Goal: Transaction & Acquisition: Purchase product/service

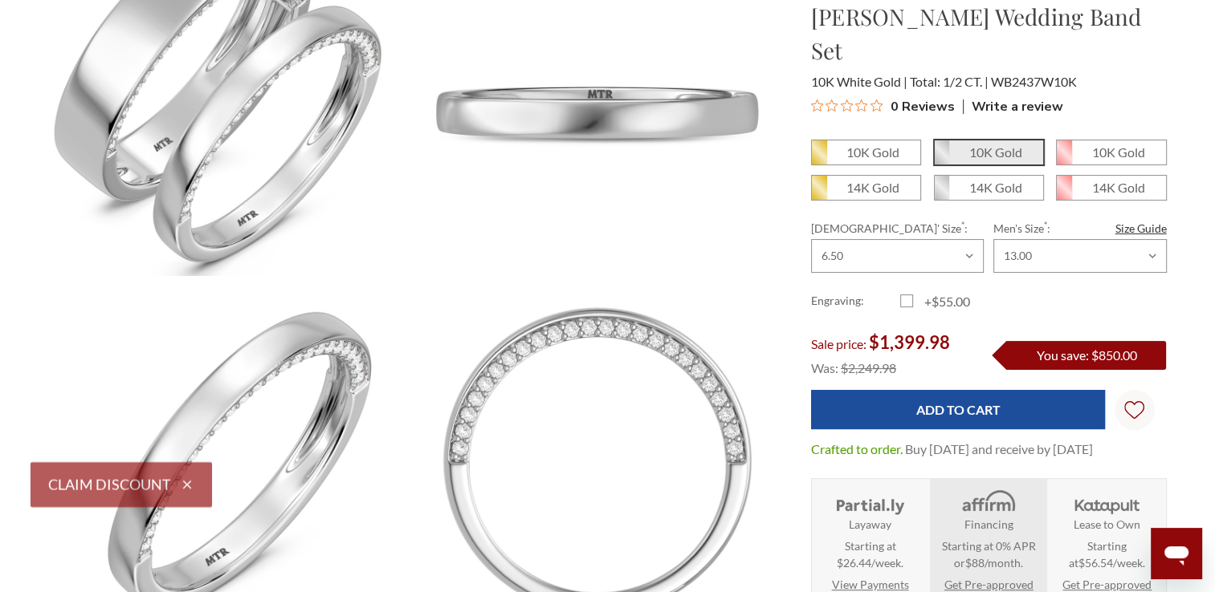
click at [902, 292] on label "+$55.00" at bounding box center [944, 301] width 89 height 19
click at [906, 304] on input "+$55.00" at bounding box center [906, 304] width 1 height 1
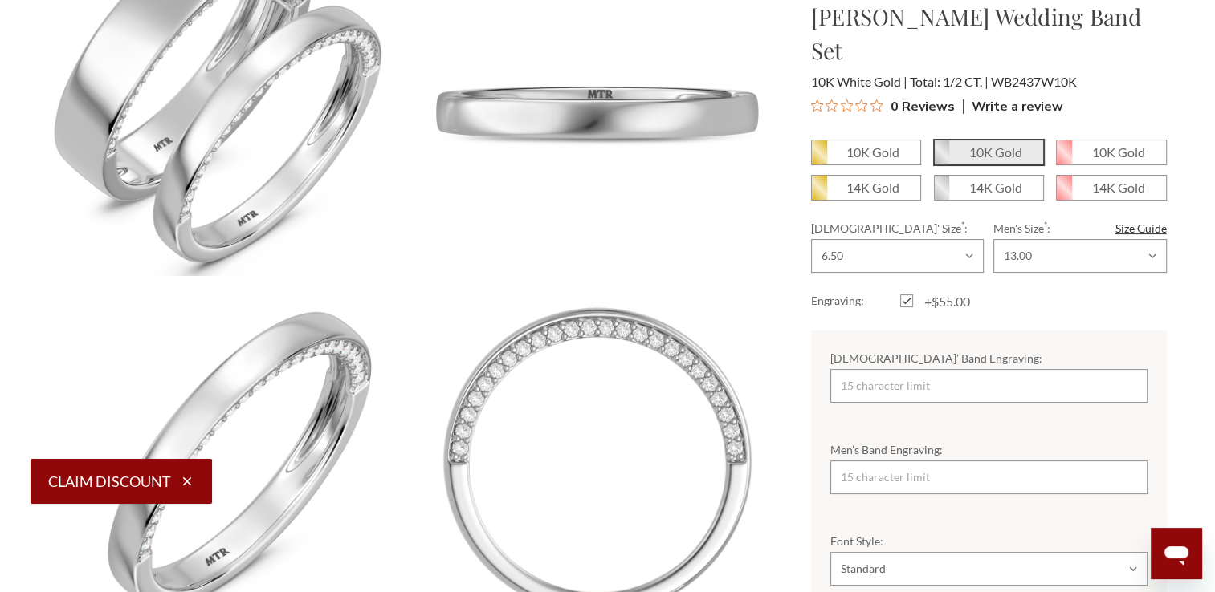
click at [902, 292] on label "+$55.00" at bounding box center [944, 301] width 89 height 19
click at [906, 304] on input "+$55.00" at bounding box center [906, 304] width 1 height 1
checkbox input "false"
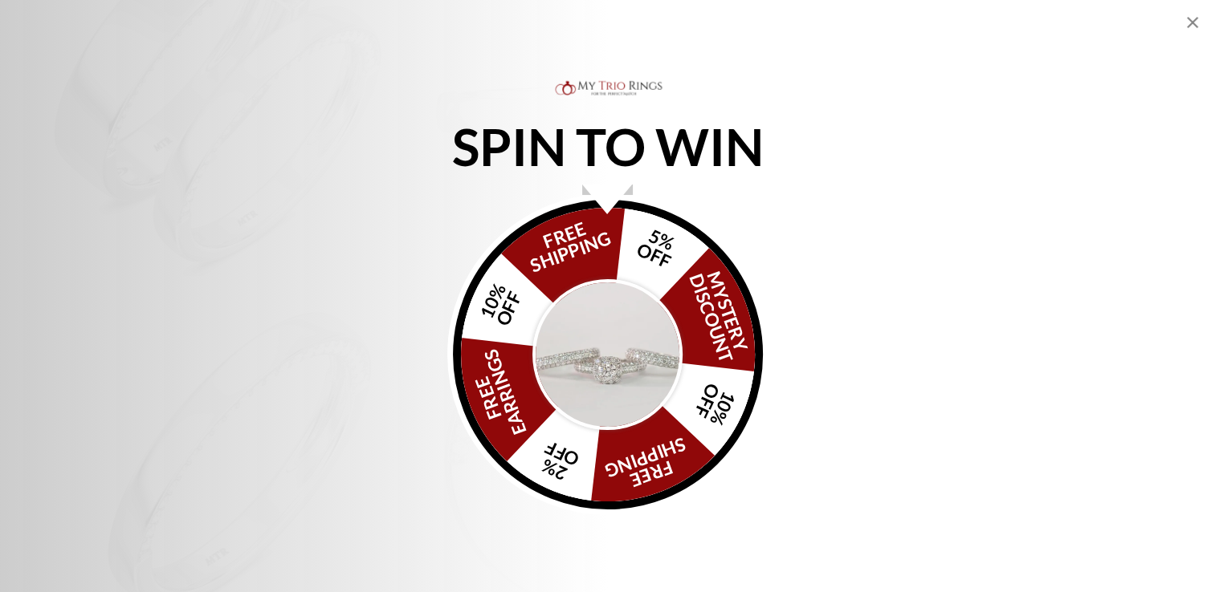
click at [648, 362] on img "Alia popup" at bounding box center [607, 354] width 151 height 151
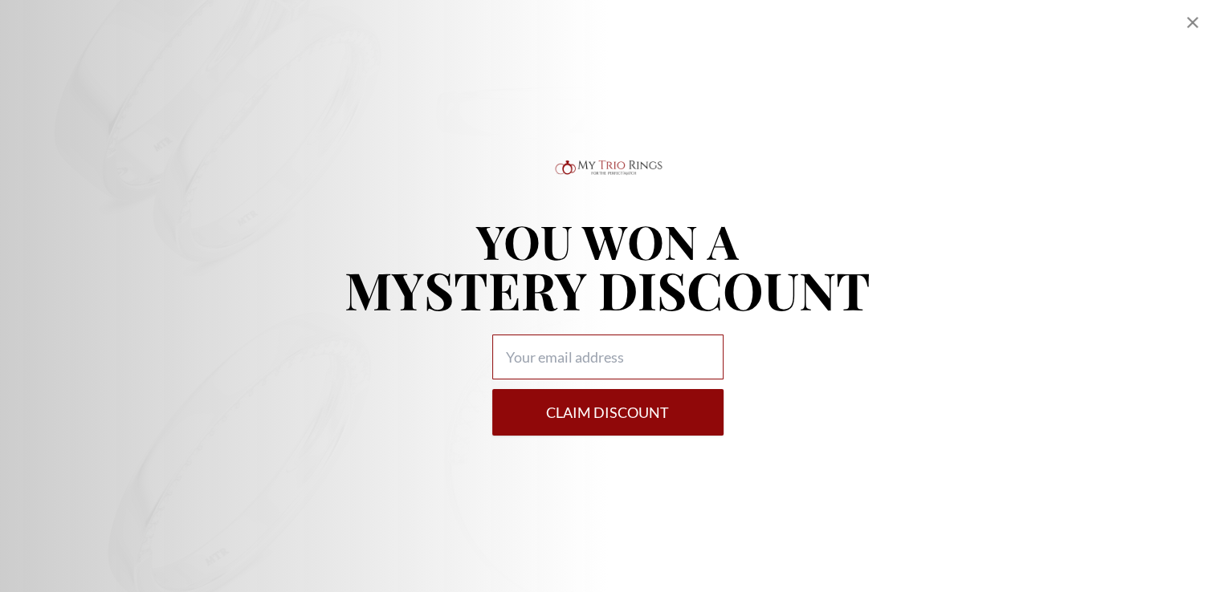
click at [585, 353] on input "Alia popup" at bounding box center [607, 357] width 231 height 45
type input "ralopez1@hotmail.com"
click at [639, 406] on button "Claim DISCOUNT" at bounding box center [607, 412] width 231 height 47
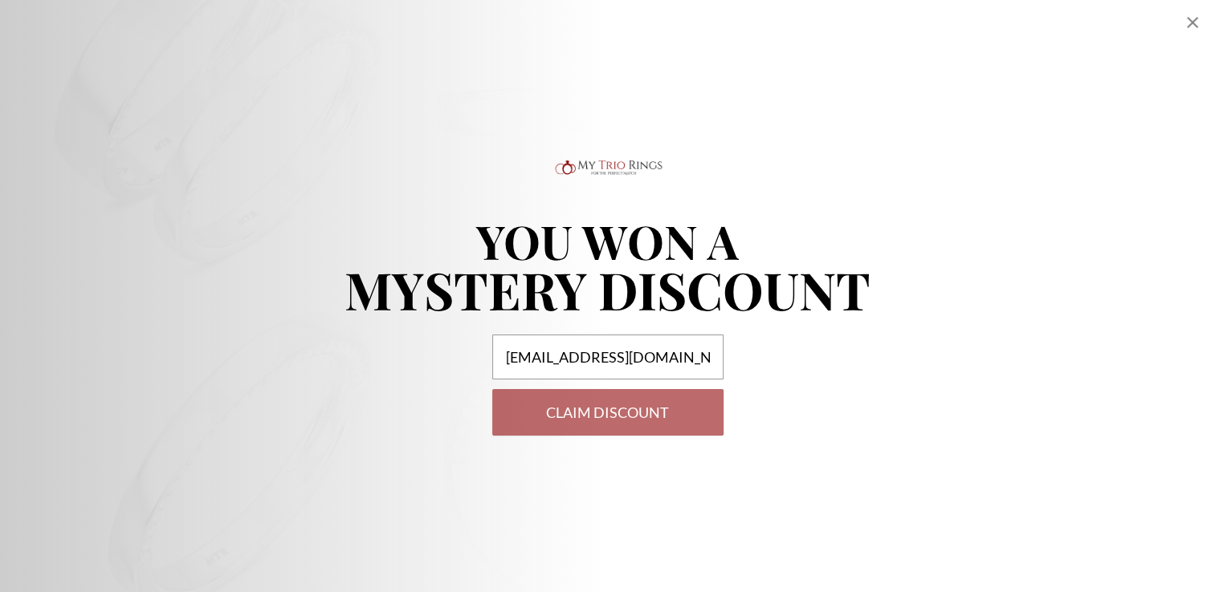
select select "US"
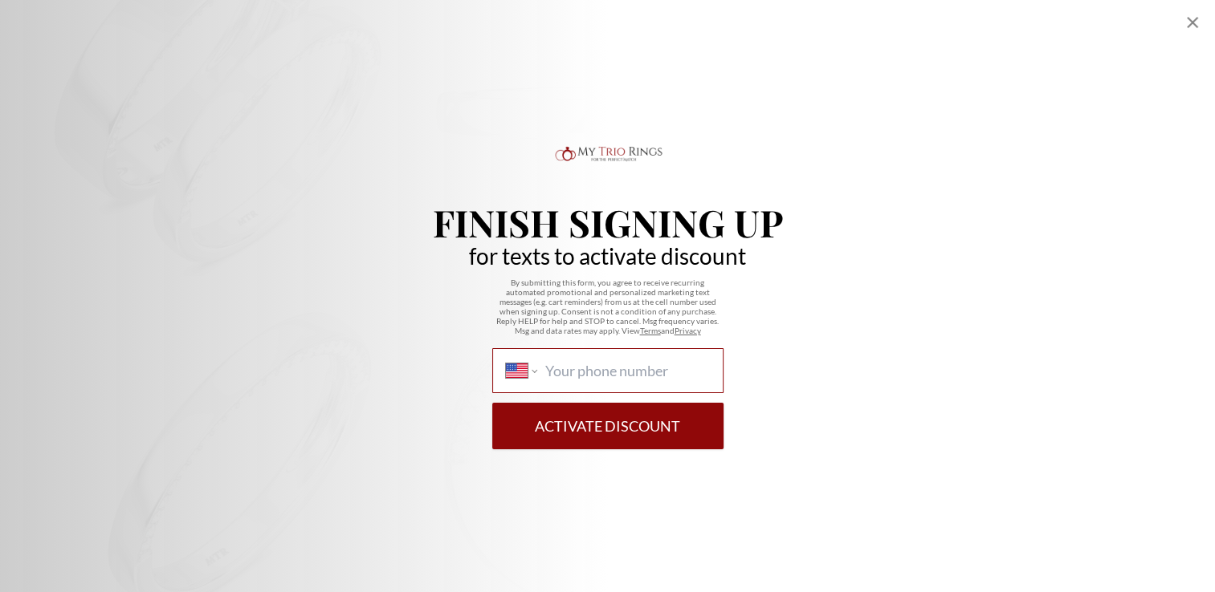
click at [611, 376] on input "International Afghanistan Åland Islands Albania Algeria American Samoa Andorra …" at bounding box center [626, 371] width 165 height 18
type input "1 (732) 513-0554"
click at [1194, 18] on icon "Close popup" at bounding box center [1191, 22] width 11 height 11
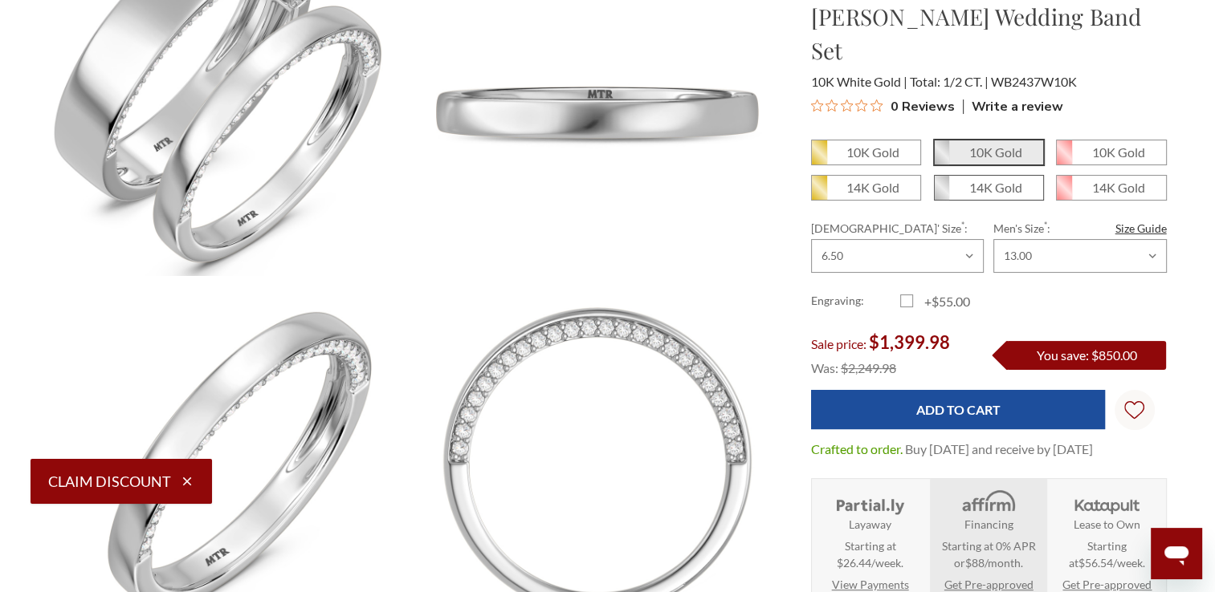
click at [980, 180] on em "14K Gold" at bounding box center [995, 187] width 53 height 15
click at [941, 193] on input "14K Gold" at bounding box center [940, 193] width 1 height 1
radio input "true"
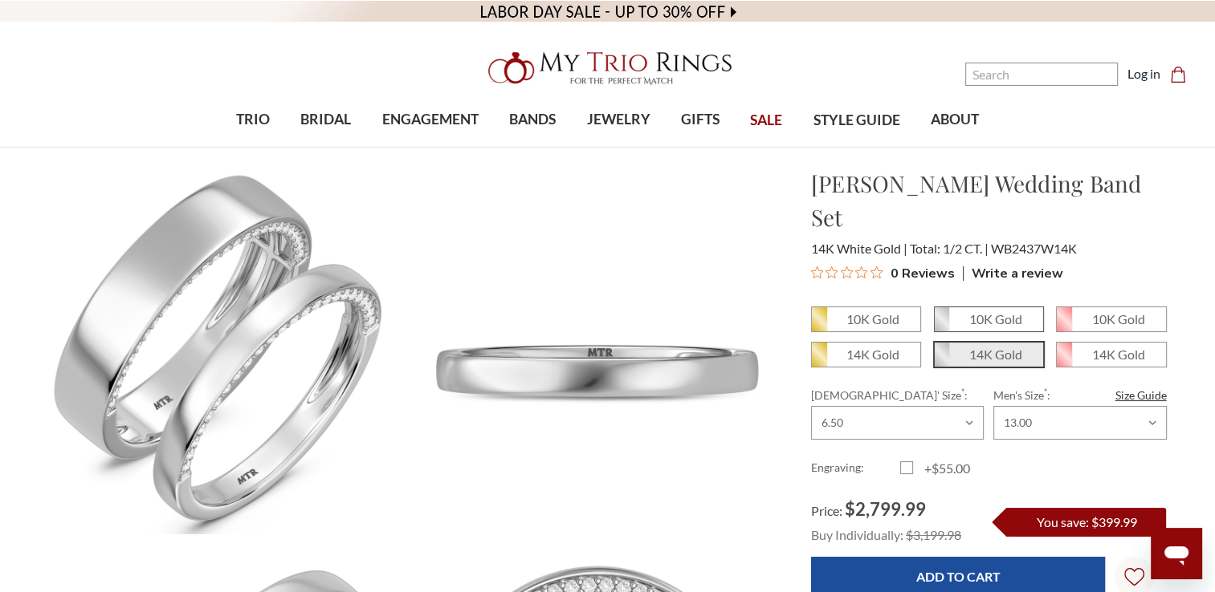
click at [987, 311] on em "10K Gold" at bounding box center [995, 318] width 53 height 15
click at [941, 325] on input "10K Gold" at bounding box center [940, 325] width 1 height 1
radio input "true"
